Goal: Task Accomplishment & Management: Use online tool/utility

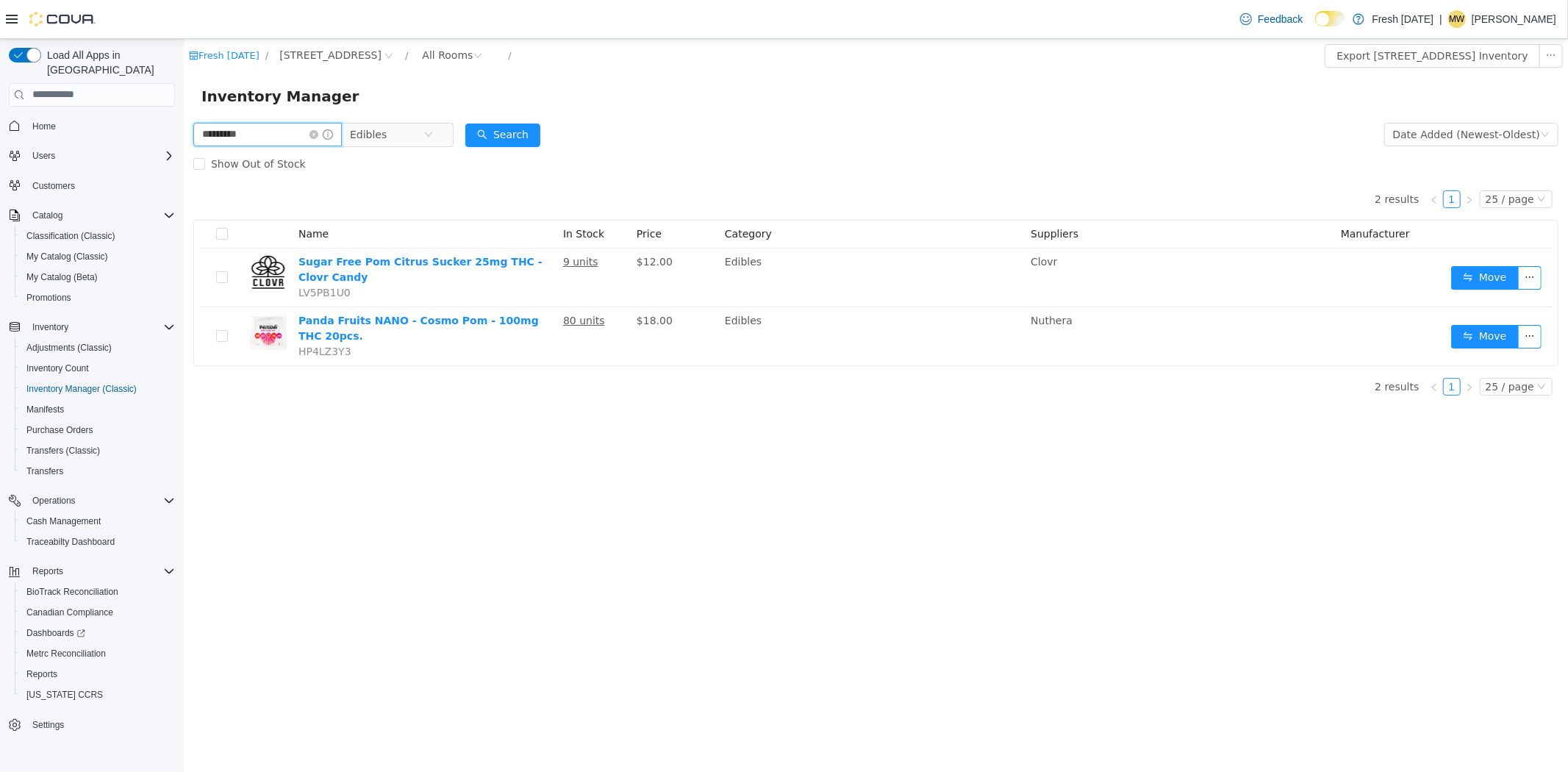
drag, startPoint x: 283, startPoint y: 131, endPoint x: 160, endPoint y: 137, distance: 123.1
click at [183, 137] on html "Fresh [DATE][STREET_ADDRESS] / All Rooms / Export [STREET_ADDRESS] Inventory In…" at bounding box center [875, 405] width 1384 height 734
click at [433, 137] on icon "icon: close-circle" at bounding box center [427, 133] width 8 height 8
click at [317, 137] on icon "icon: close-circle" at bounding box center [312, 133] width 8 height 8
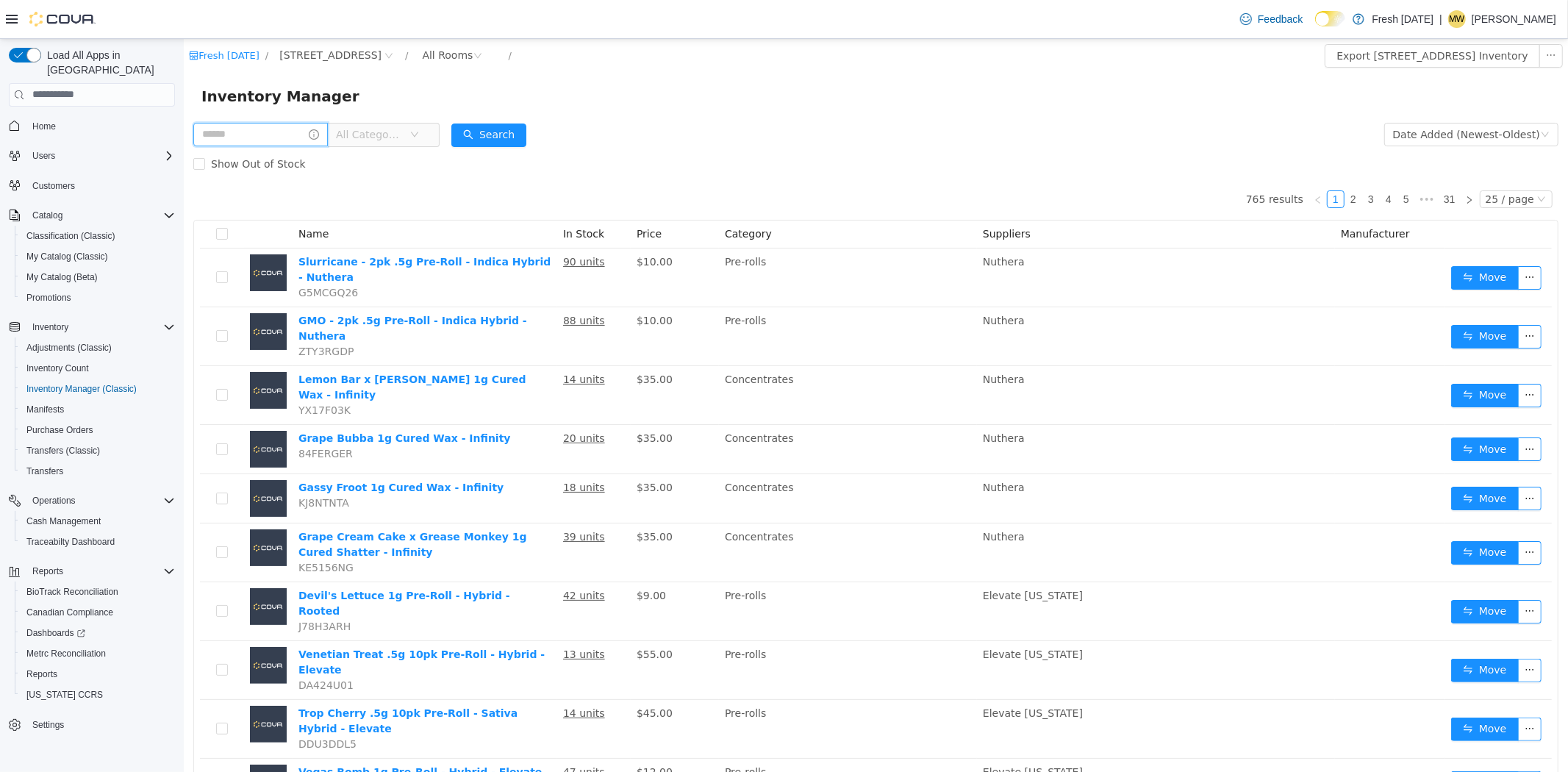
click at [292, 134] on input "text" at bounding box center [259, 133] width 134 height 23
type input "**********"
click at [502, 128] on button "Search" at bounding box center [502, 134] width 75 height 23
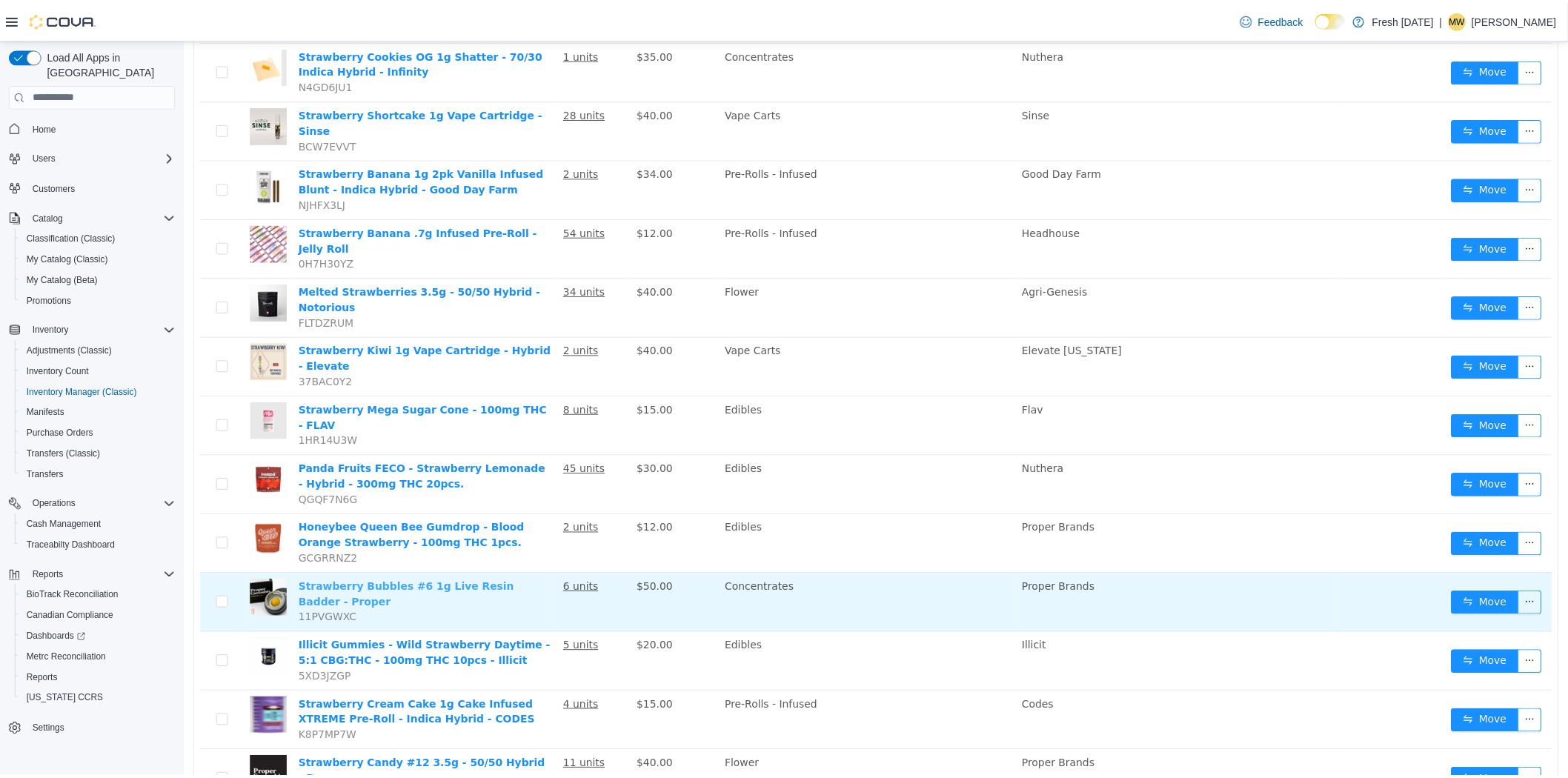
scroll to position [411, 0]
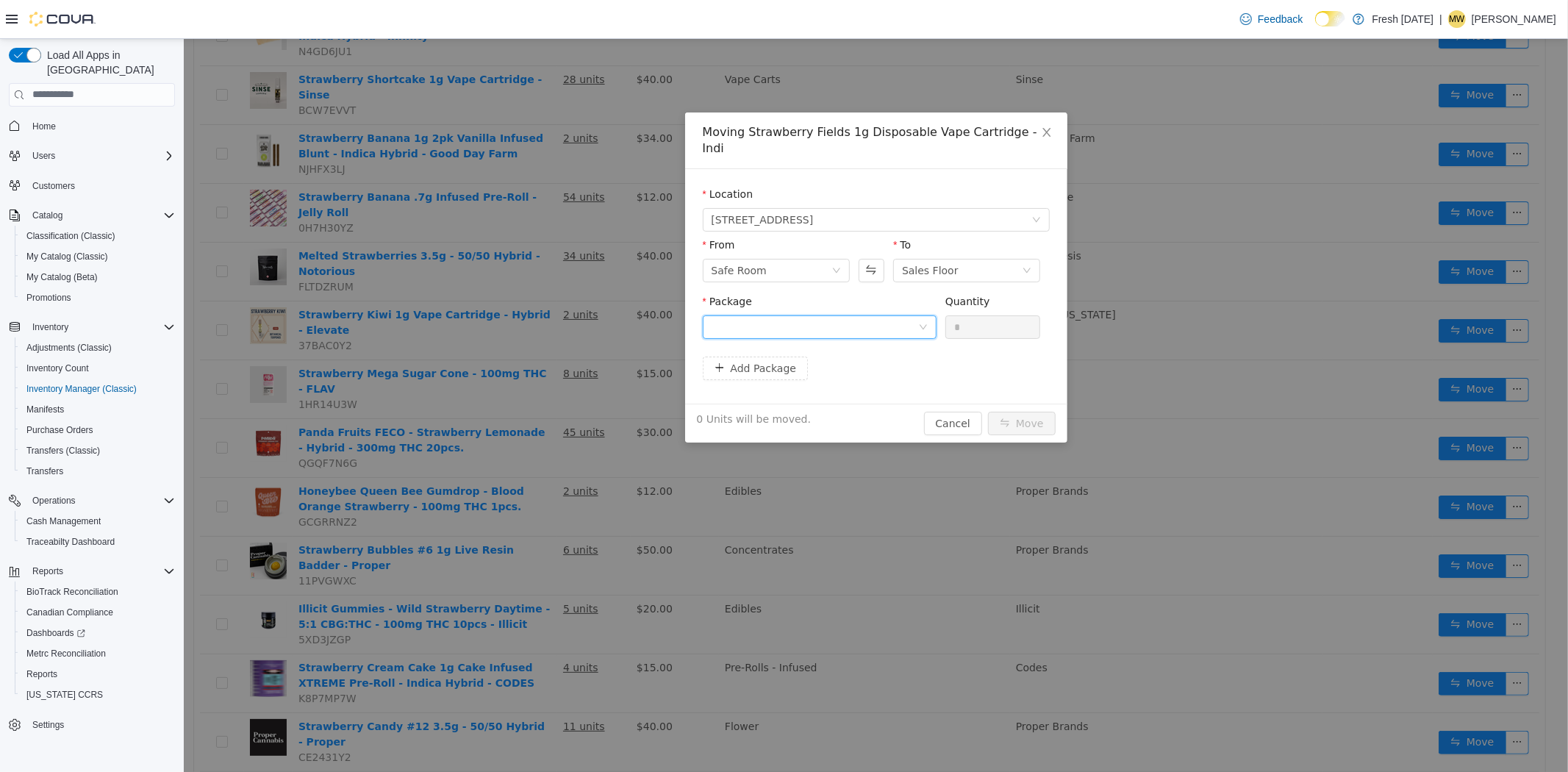
click at [739, 315] on div at bounding box center [814, 326] width 206 height 23
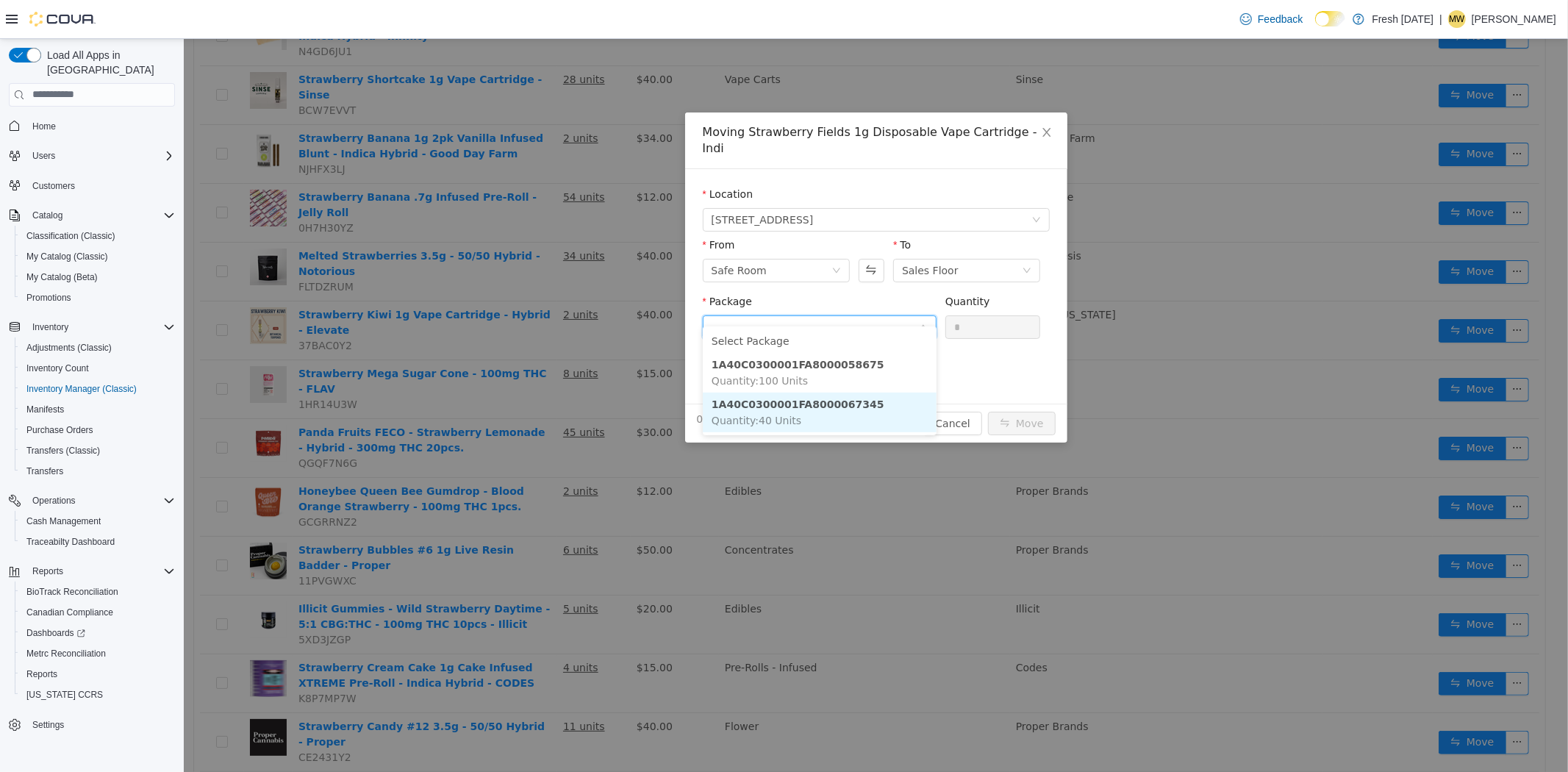
click at [760, 414] on span "Quantity : 40 Units" at bounding box center [756, 419] width 90 height 12
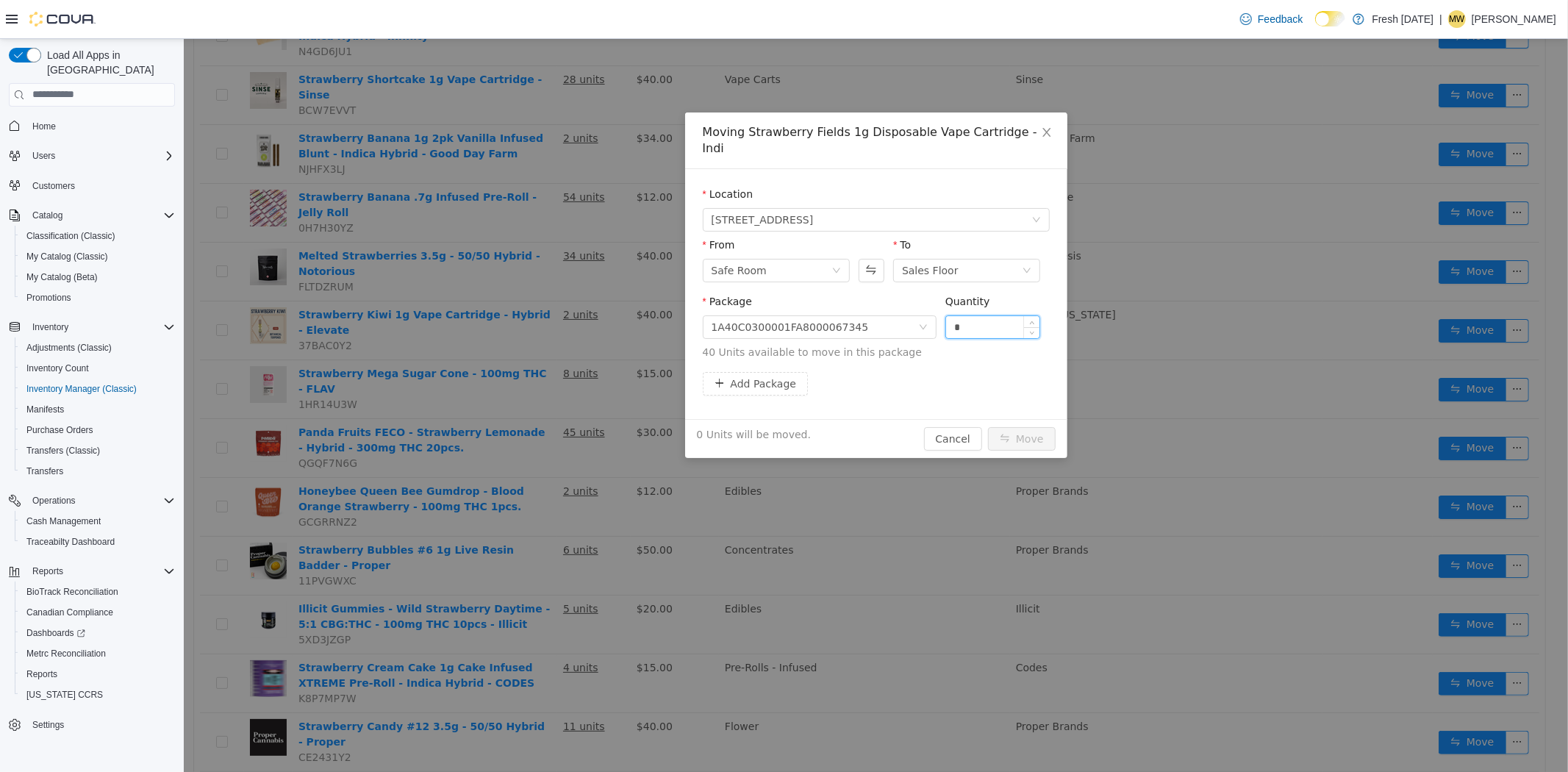
click at [990, 315] on input "*" at bounding box center [992, 326] width 94 height 23
type input "***"
click at [987, 426] on button "Move" at bounding box center [1021, 437] width 68 height 23
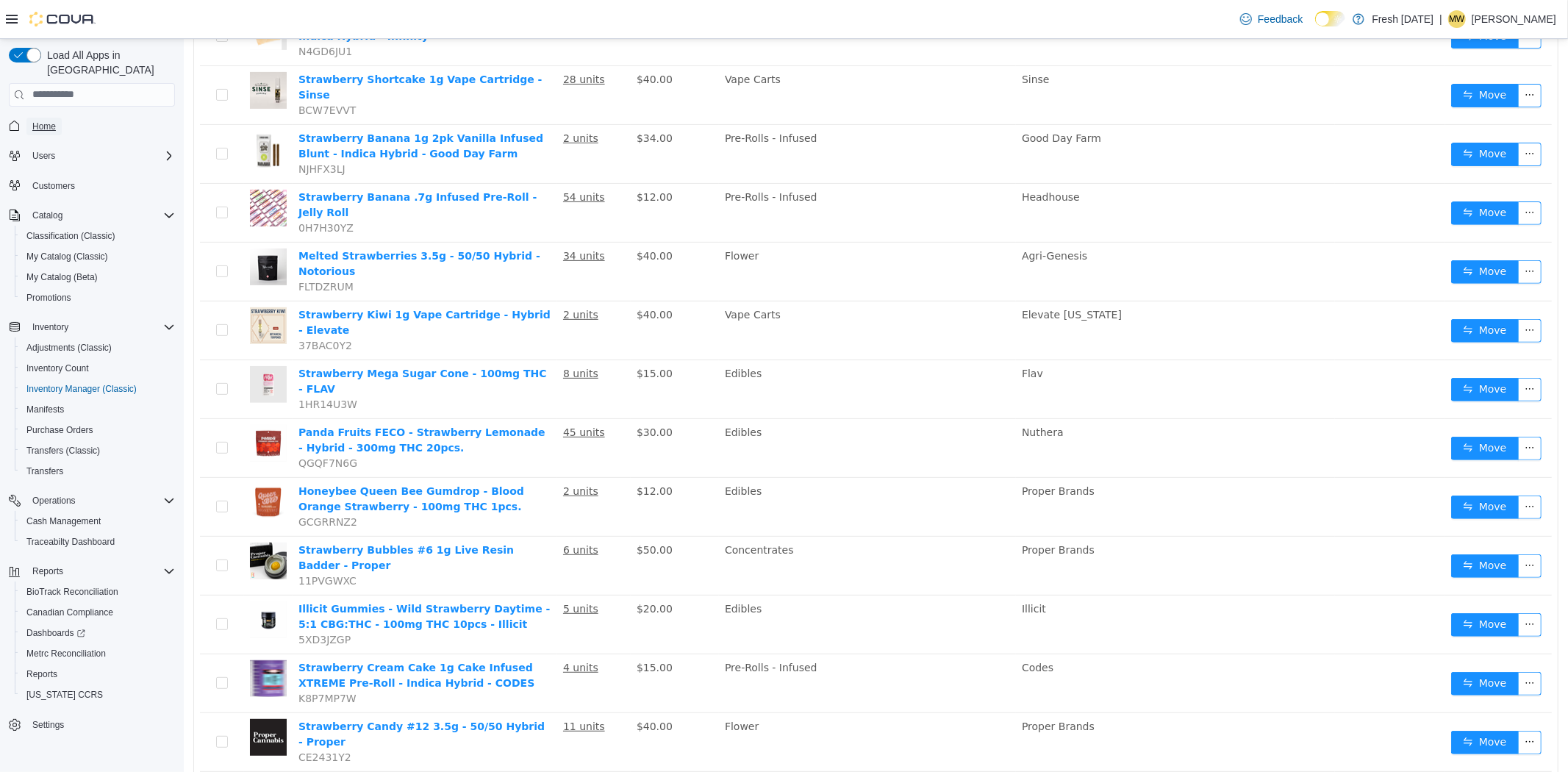
click at [53, 120] on span "Home" at bounding box center [43, 126] width 23 height 12
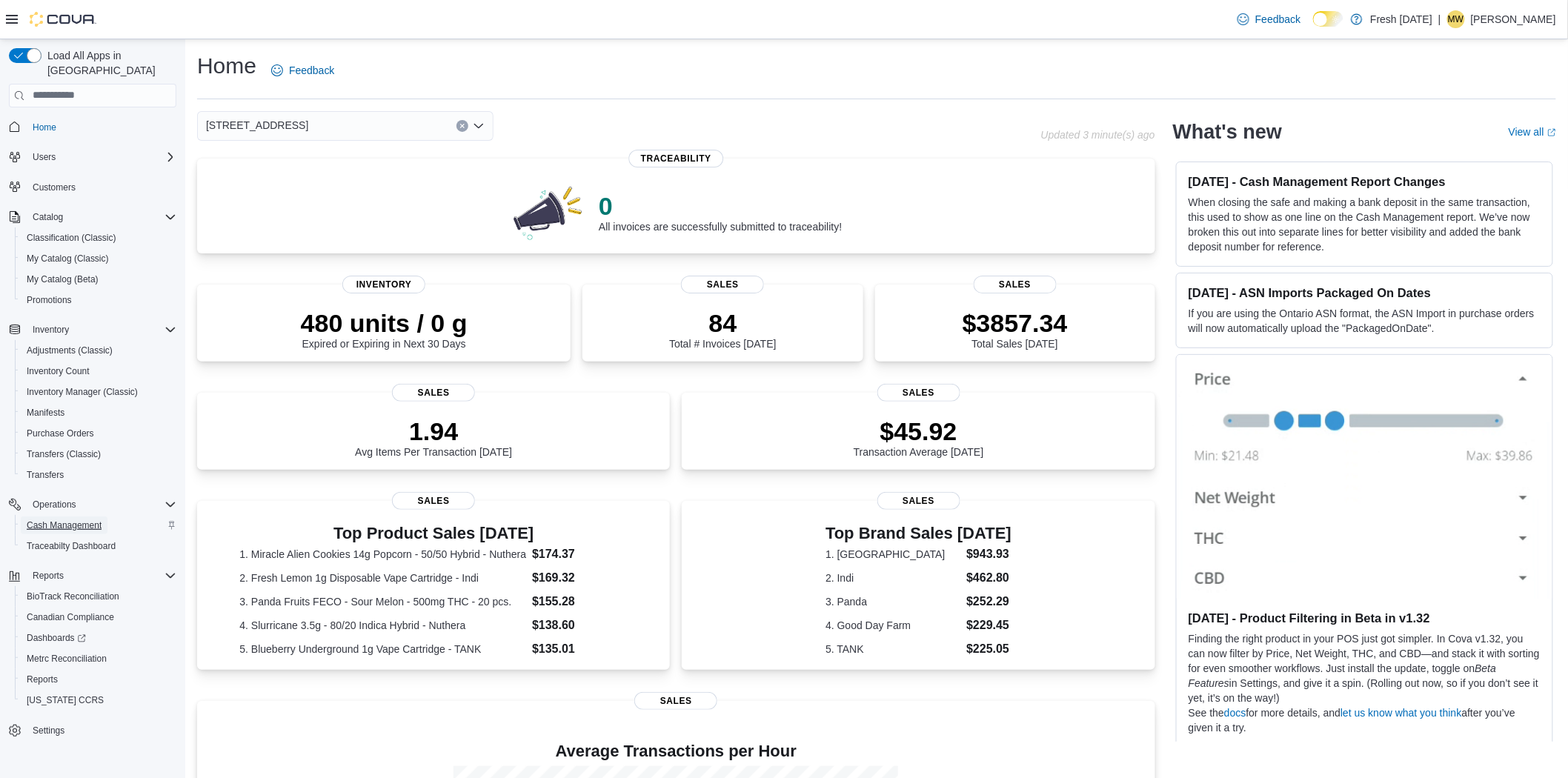
click at [91, 519] on span "Cash Management" at bounding box center [63, 525] width 75 height 12
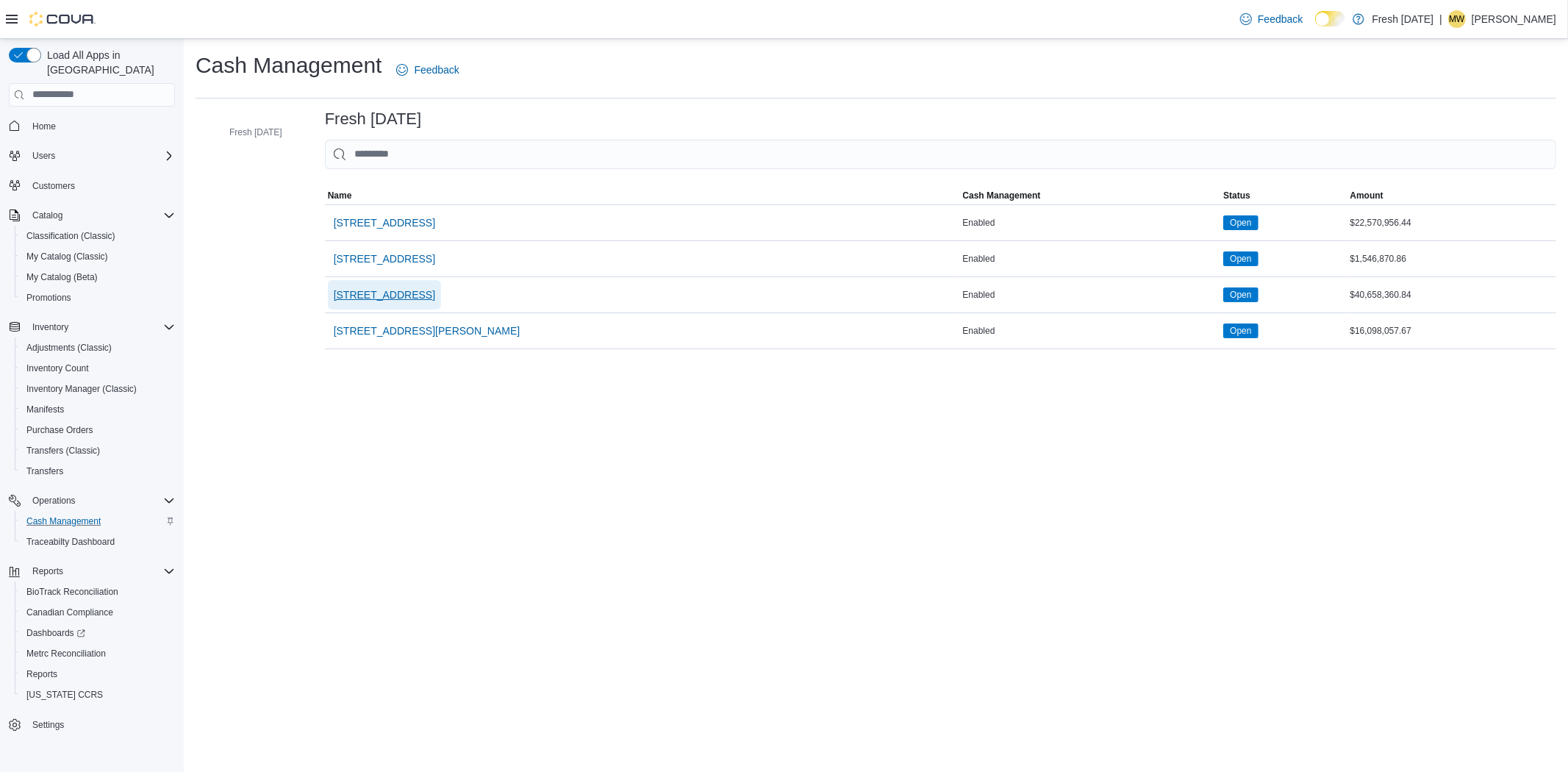
click at [377, 287] on span "[STREET_ADDRESS]" at bounding box center [385, 295] width 101 height 15
click at [348, 260] on span "[STREET_ADDRESS]" at bounding box center [385, 259] width 101 height 15
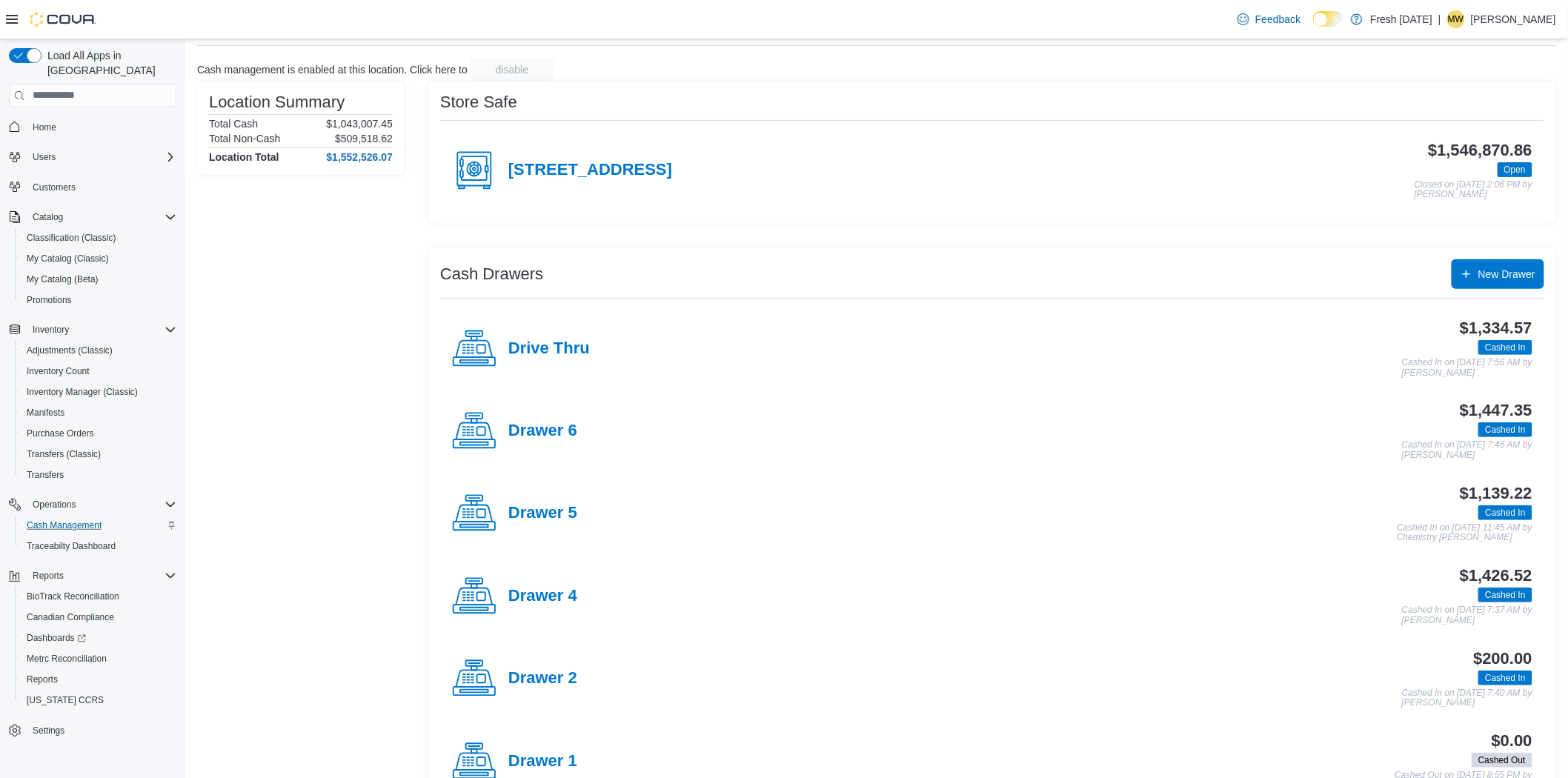
scroll to position [82, 0]
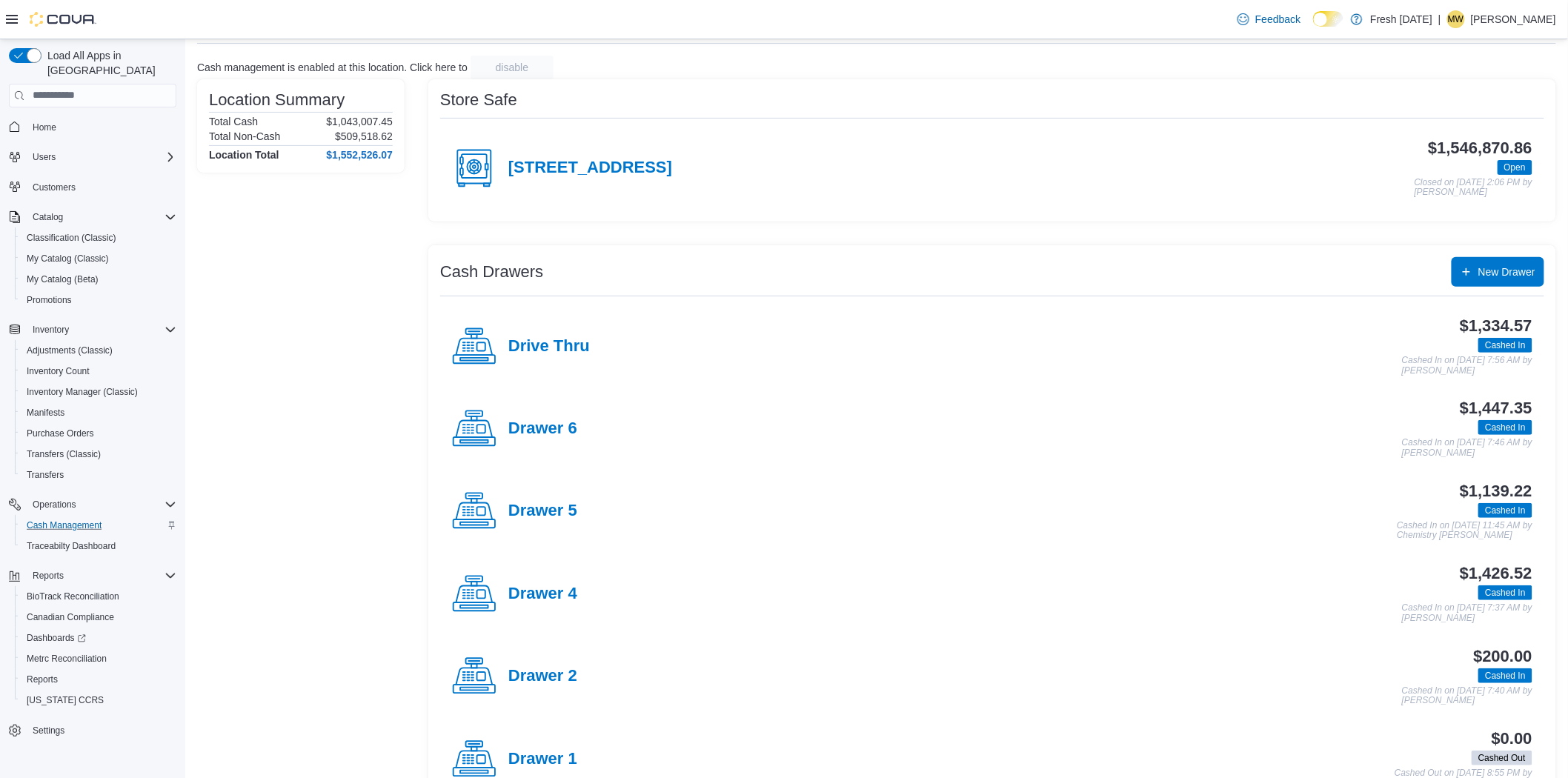
click at [510, 445] on div "Drawer 6" at bounding box center [514, 428] width 125 height 44
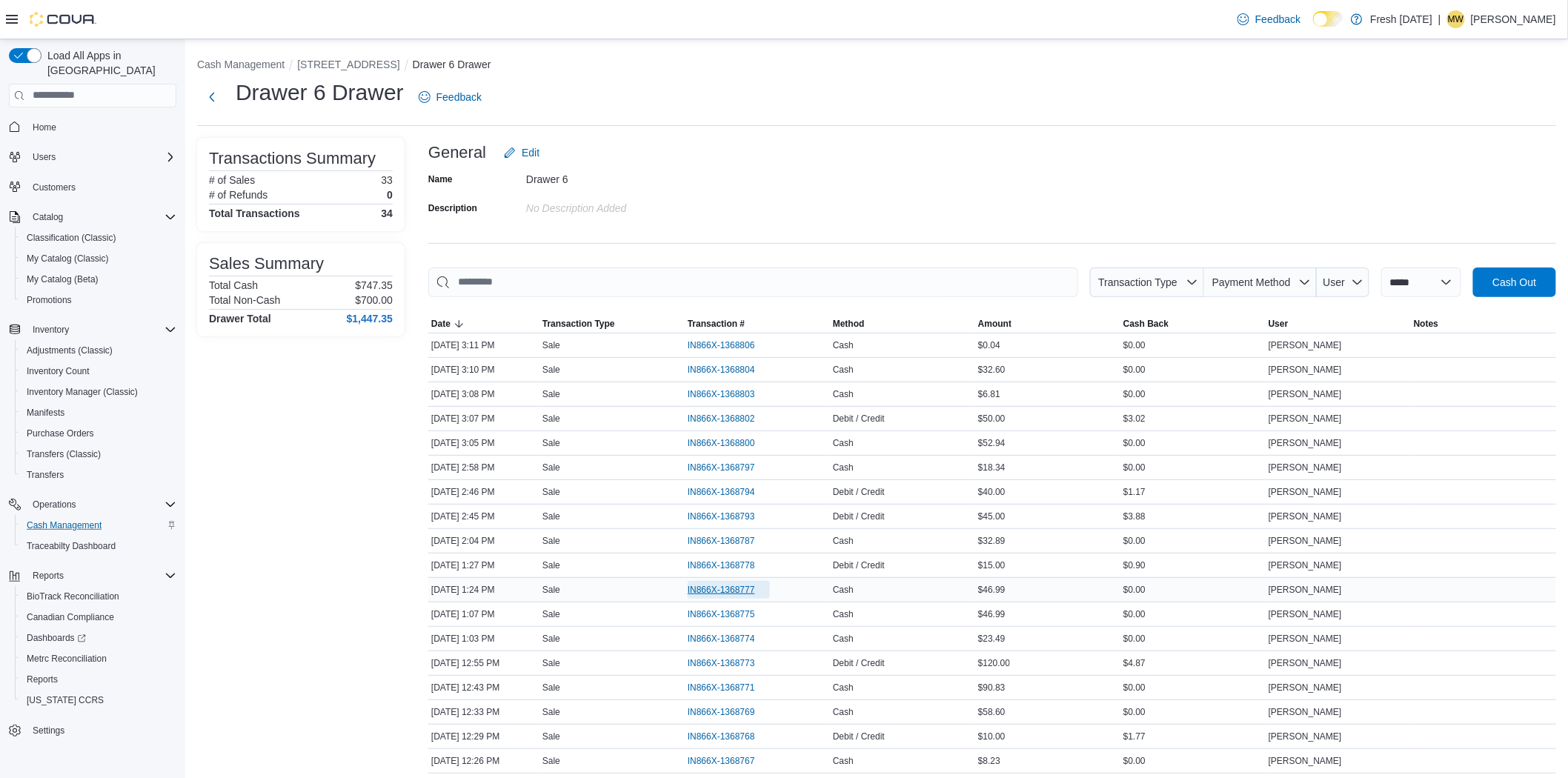
click at [707, 587] on span "IN866X-1368777" at bounding box center [721, 589] width 67 height 12
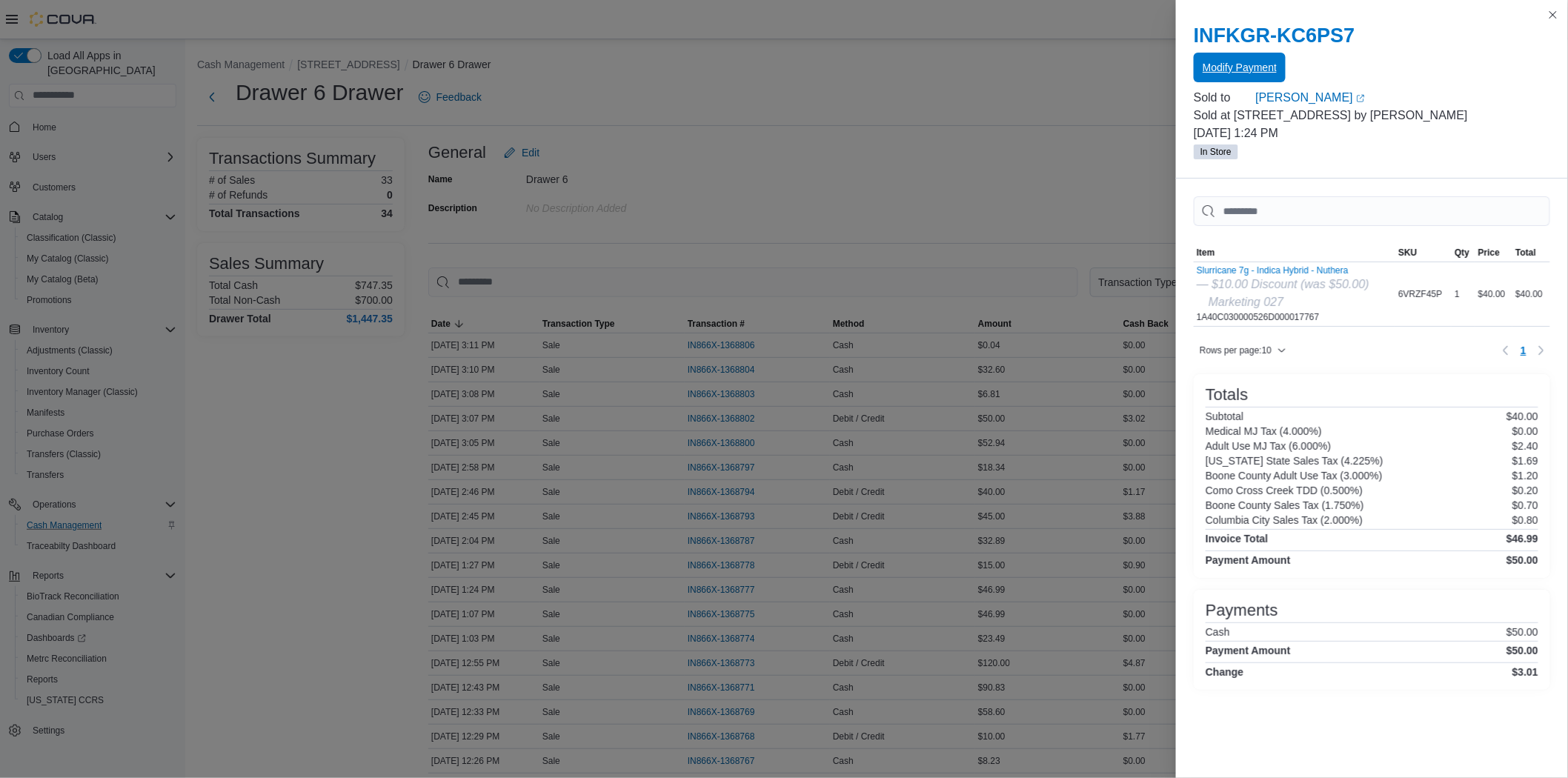
click at [1258, 76] on span "Modify Payment" at bounding box center [1239, 67] width 74 height 29
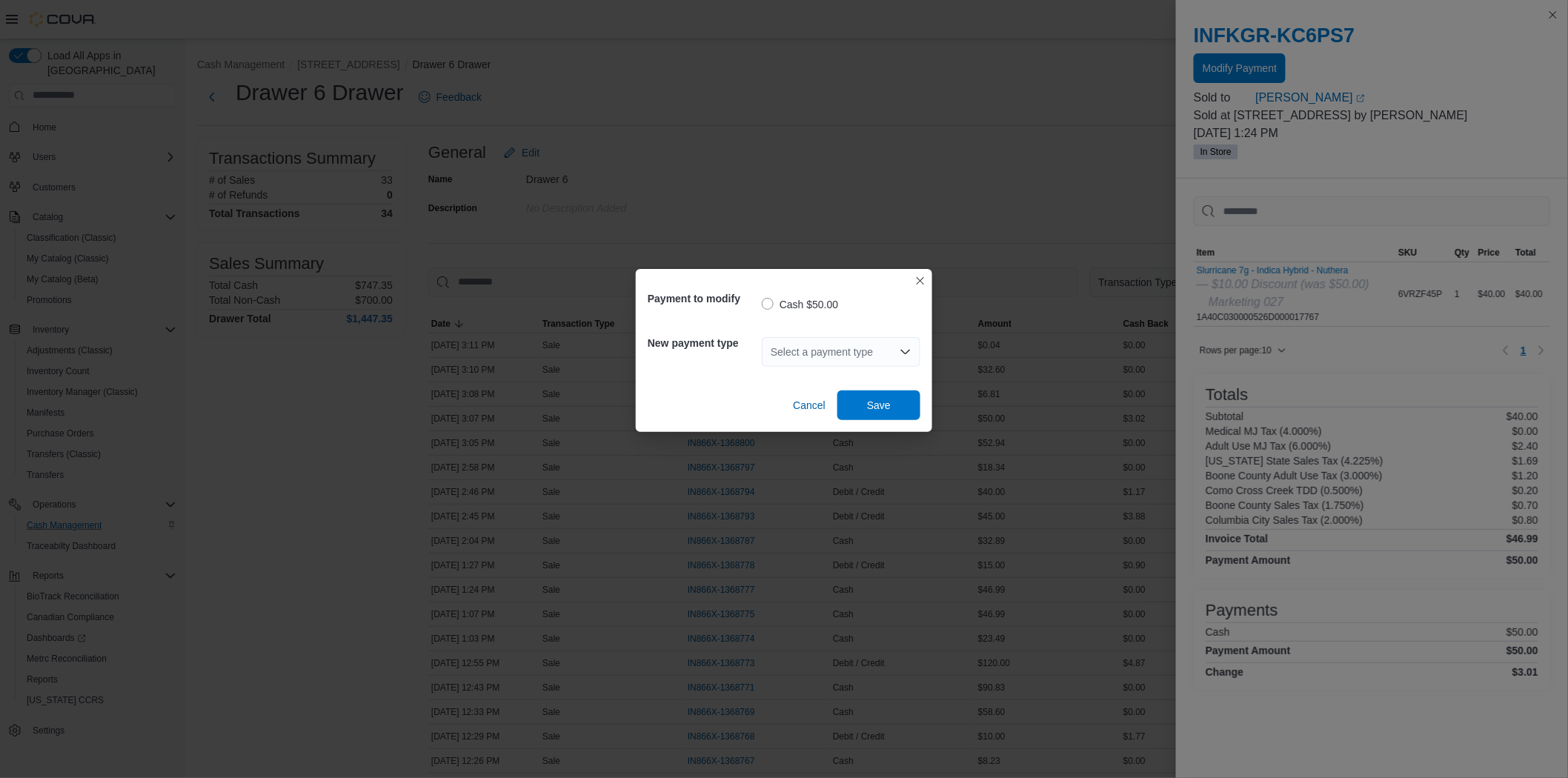
click at [906, 354] on icon "Open list of options" at bounding box center [905, 351] width 9 height 5
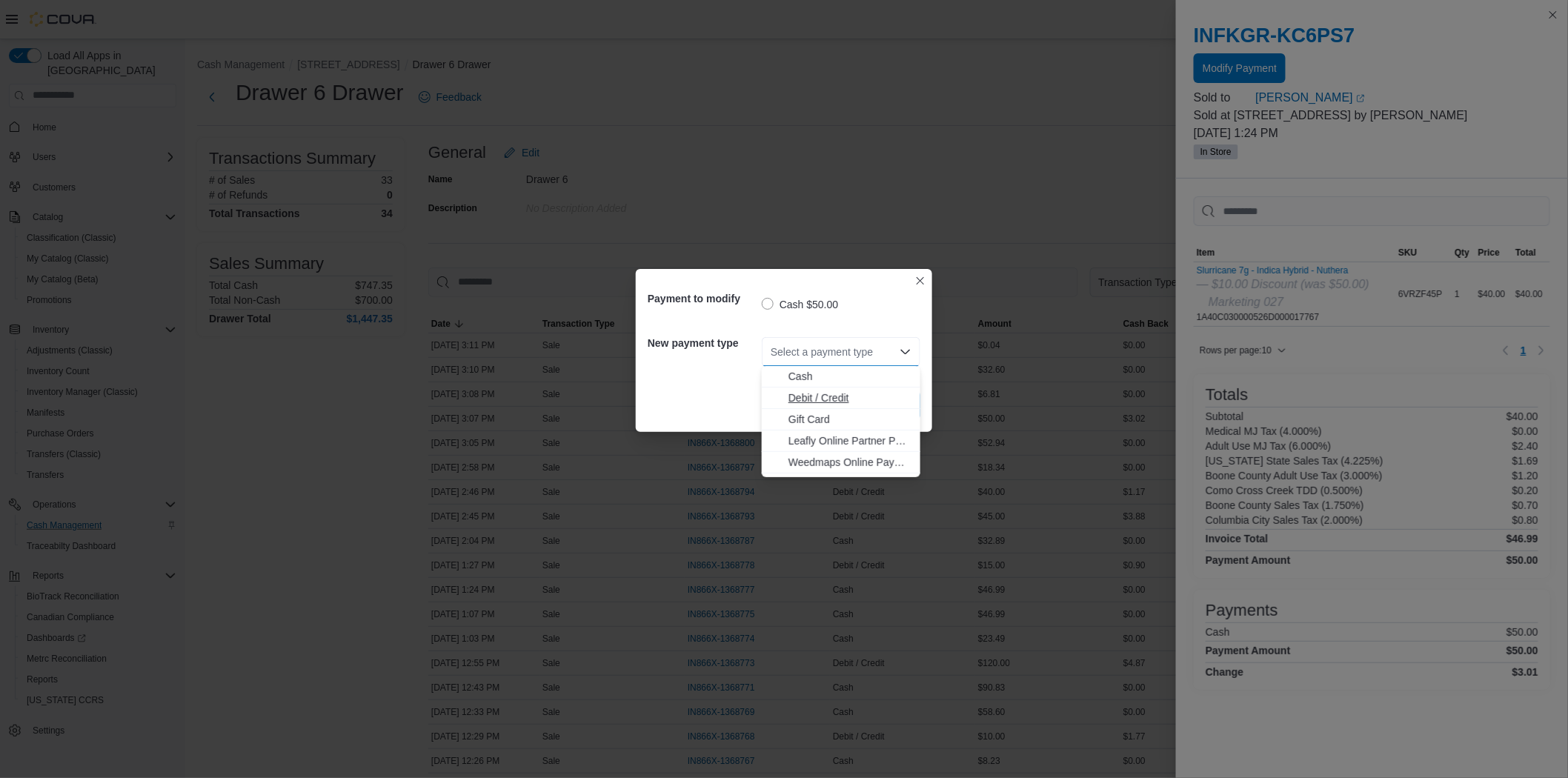
click at [868, 398] on span "Debit / Credit" at bounding box center [849, 398] width 123 height 15
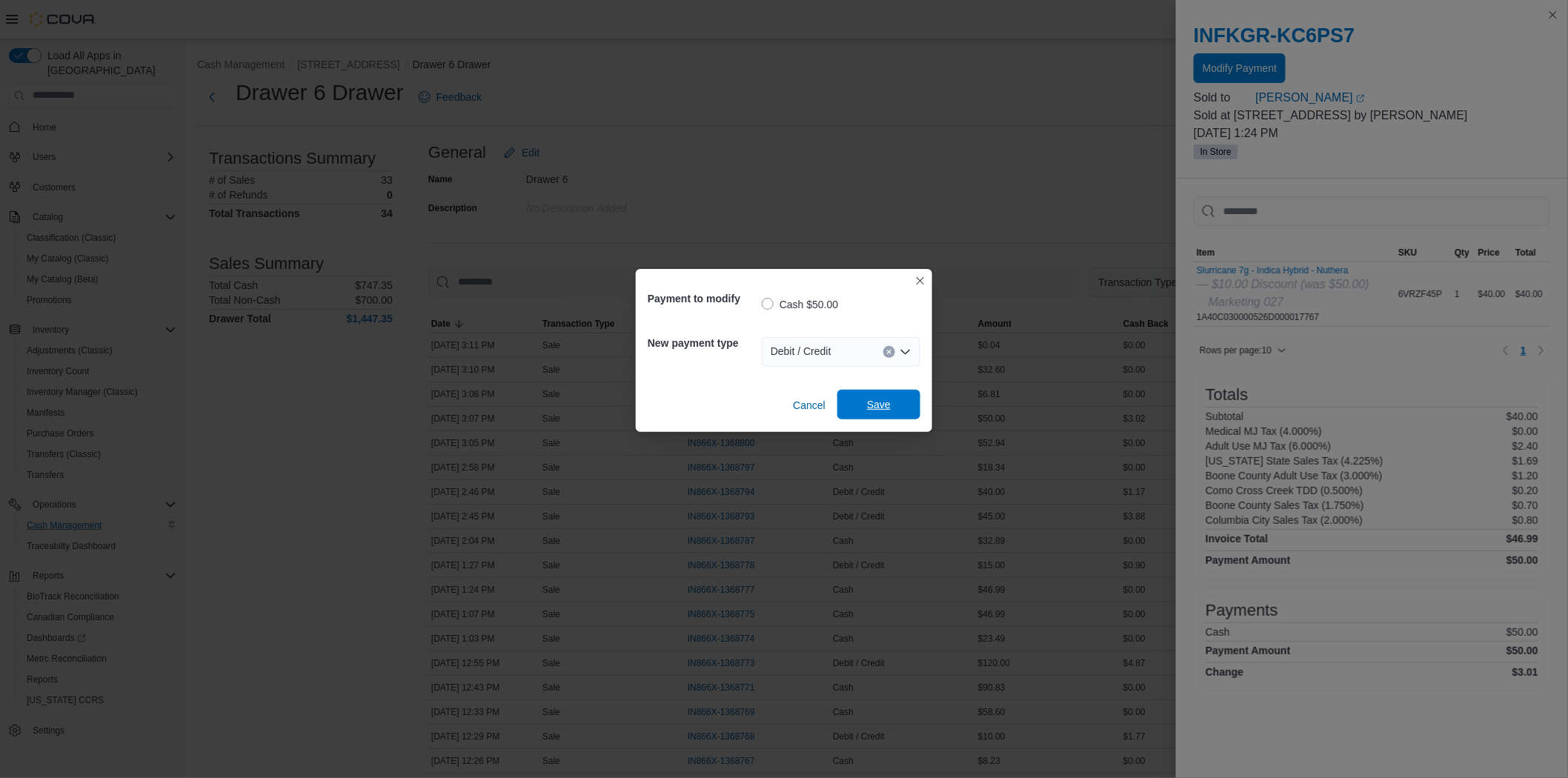
click at [870, 403] on span "Save" at bounding box center [879, 405] width 24 height 15
